Goal: Information Seeking & Learning: Learn about a topic

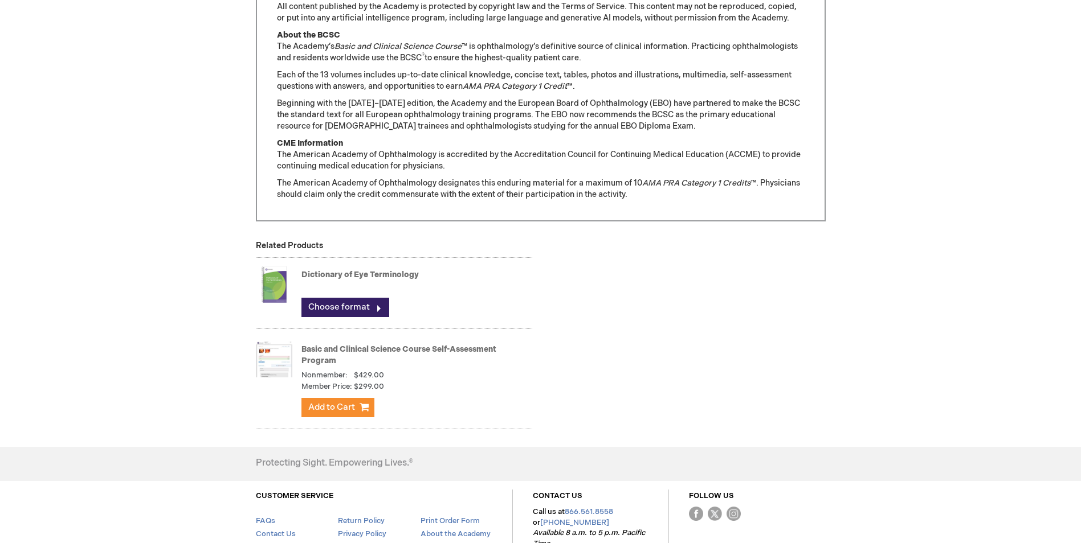
scroll to position [957, 0]
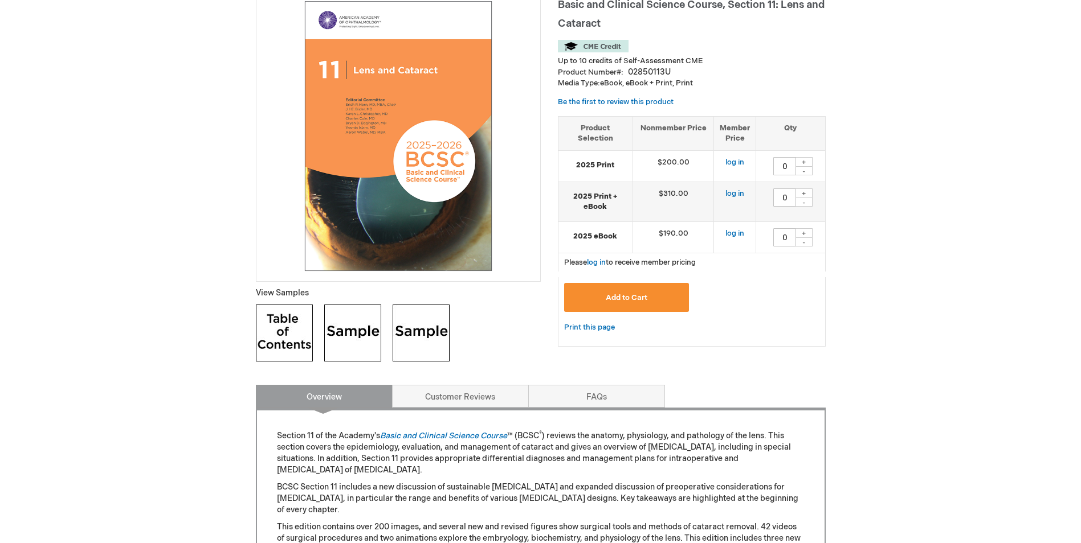
scroll to position [167, 0]
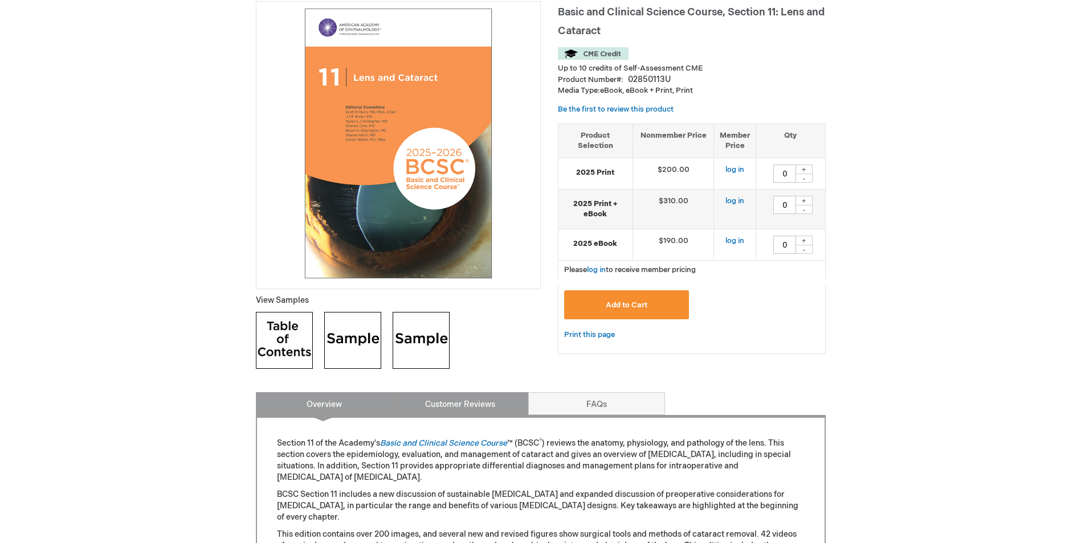
click at [472, 411] on link "Customer Reviews" at bounding box center [460, 404] width 137 height 23
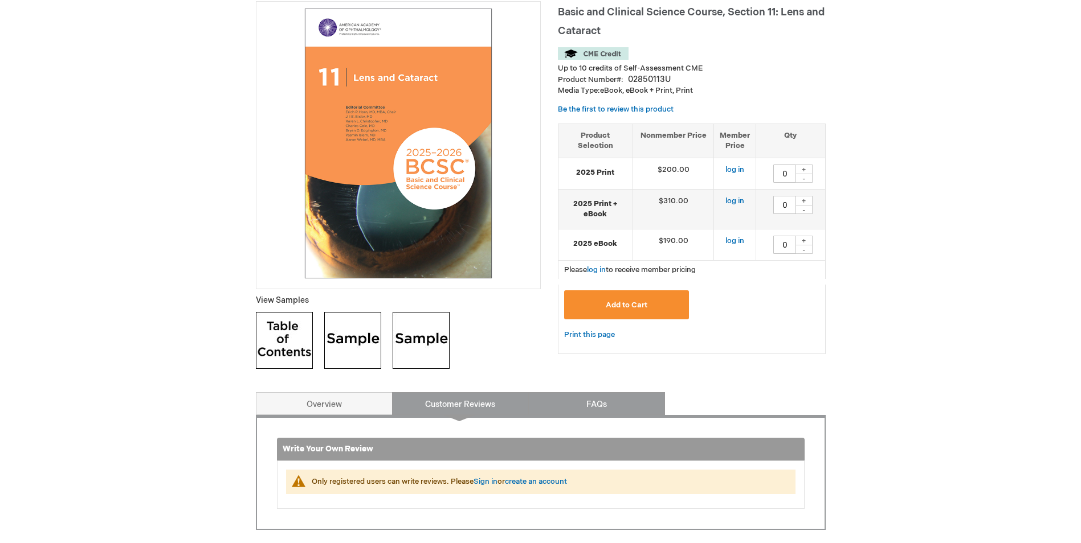
click at [586, 398] on link "FAQs" at bounding box center [596, 404] width 137 height 23
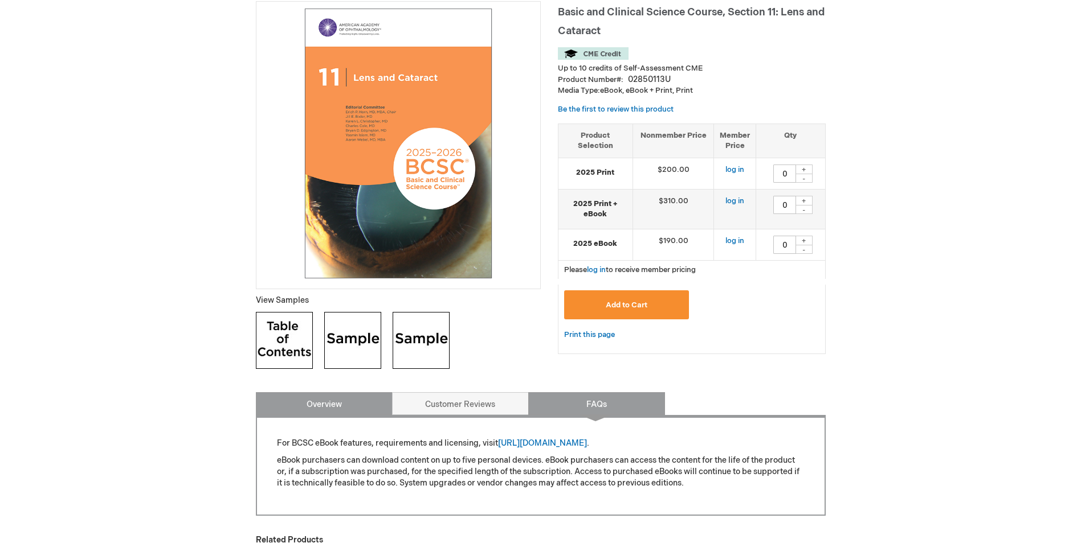
click at [323, 409] on link "Overview" at bounding box center [324, 404] width 137 height 23
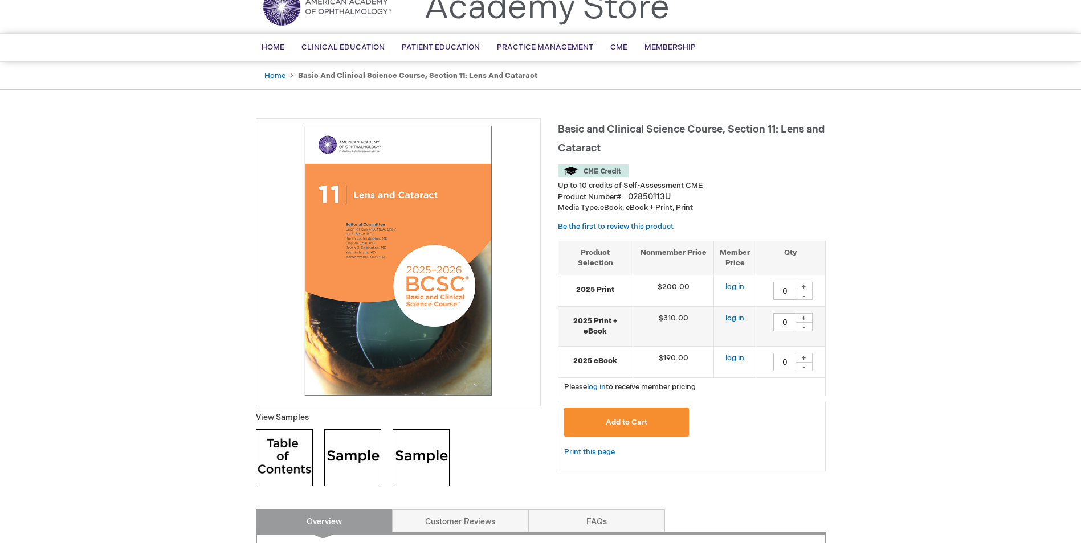
scroll to position [47, 0]
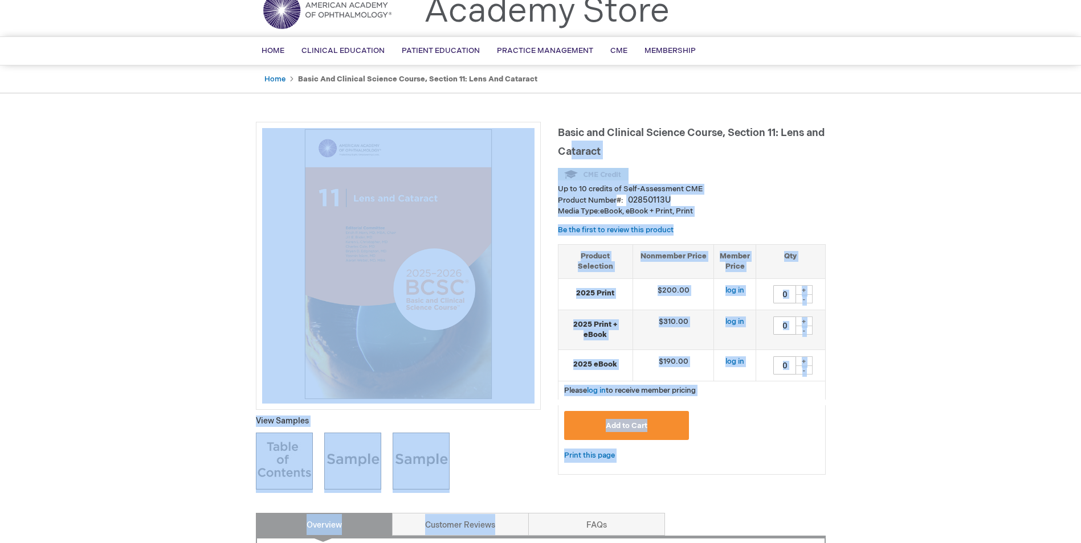
drag, startPoint x: 551, startPoint y: 124, endPoint x: 591, endPoint y: 142, distance: 44.6
drag, startPoint x: 591, startPoint y: 142, endPoint x: 746, endPoint y: 143, distance: 155.0
click at [746, 143] on h1 "Basic and Clinical Science Course, Section 11: Lens and Cataract" at bounding box center [692, 141] width 268 height 38
drag, startPoint x: 555, startPoint y: 129, endPoint x: 602, endPoint y: 144, distance: 49.6
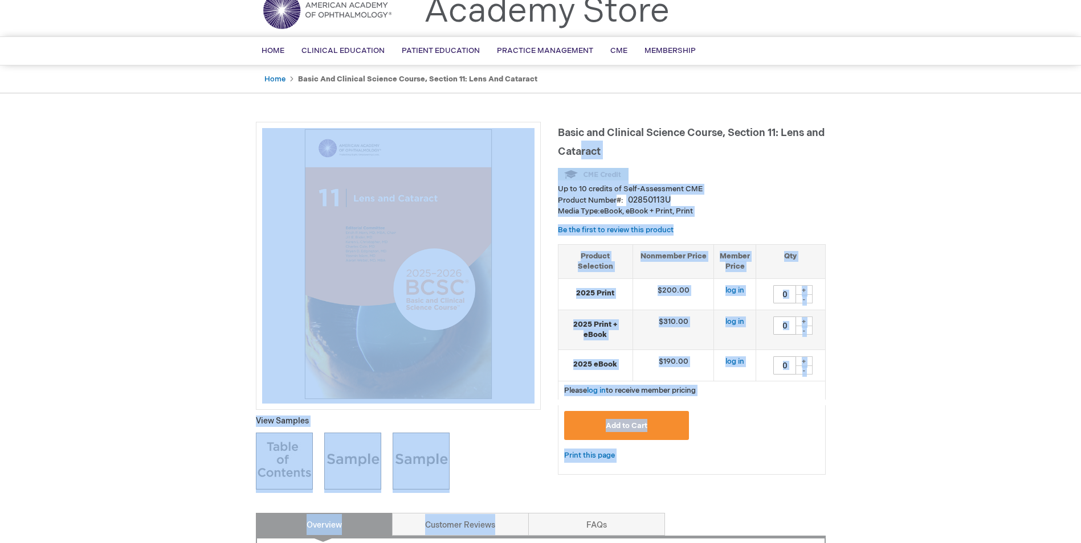
drag, startPoint x: 602, startPoint y: 144, endPoint x: 632, endPoint y: 155, distance: 31.5
click at [632, 155] on h1 "Basic and Clinical Science Course, Section 11: Lens and Cataract" at bounding box center [692, 141] width 268 height 38
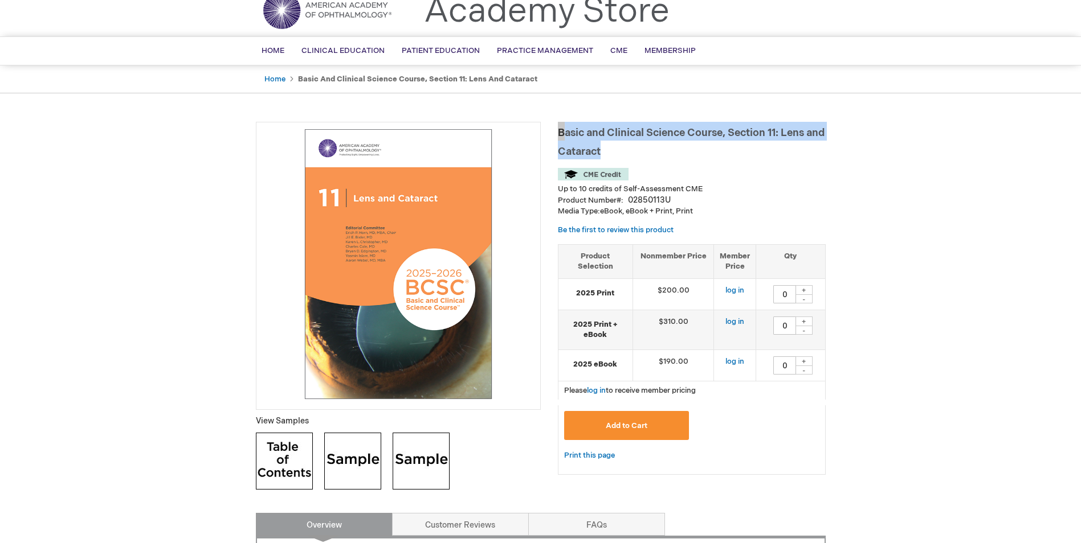
drag, startPoint x: 632, startPoint y: 155, endPoint x: 559, endPoint y: 128, distance: 77.1
click at [559, 128] on h1 "Basic and Clinical Science Course, Section 11: Lens and Cataract" at bounding box center [692, 141] width 268 height 38
copy span "Basic and Clinical Science Course, Section 11: Lens and Cataract"
